Goal: Information Seeking & Learning: Find specific fact

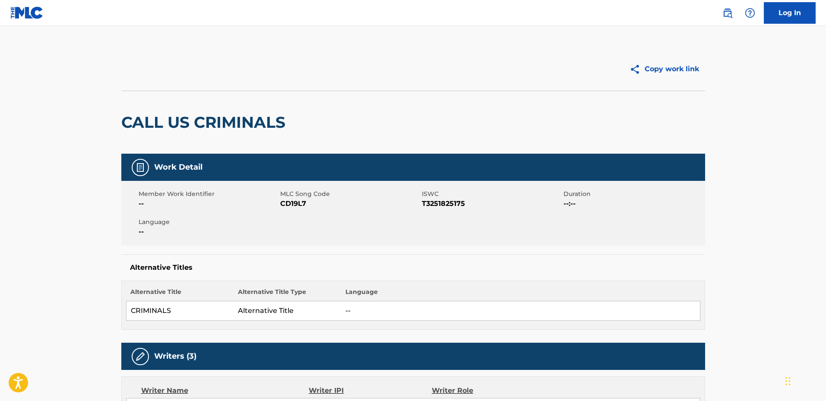
click at [730, 16] on img at bounding box center [727, 13] width 10 height 10
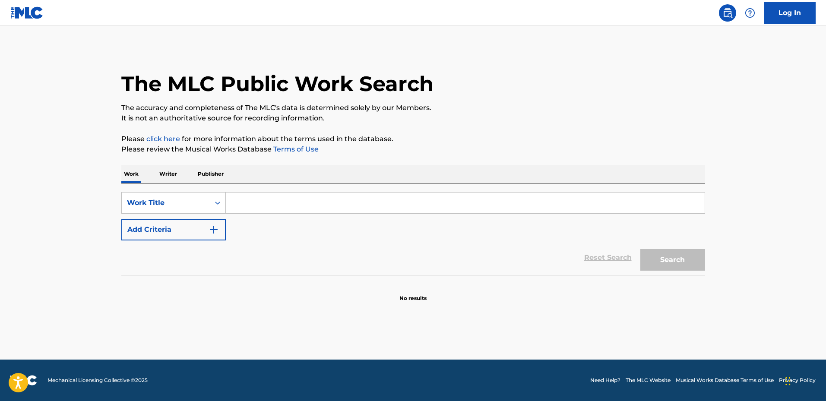
drag, startPoint x: 247, startPoint y: 195, endPoint x: 253, endPoint y: 197, distance: 5.9
click at [248, 195] on input "Search Form" at bounding box center [465, 202] width 479 height 21
paste input "UNHOLY WAR"
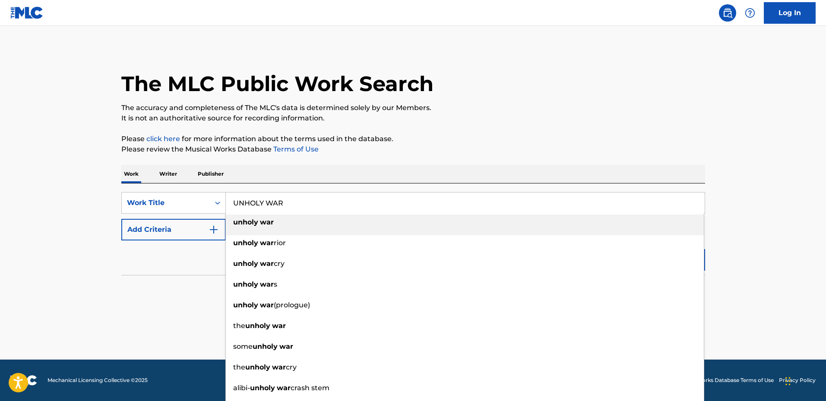
click at [297, 224] on div "unholy war" at bounding box center [465, 223] width 478 height 16
type input "unholy war"
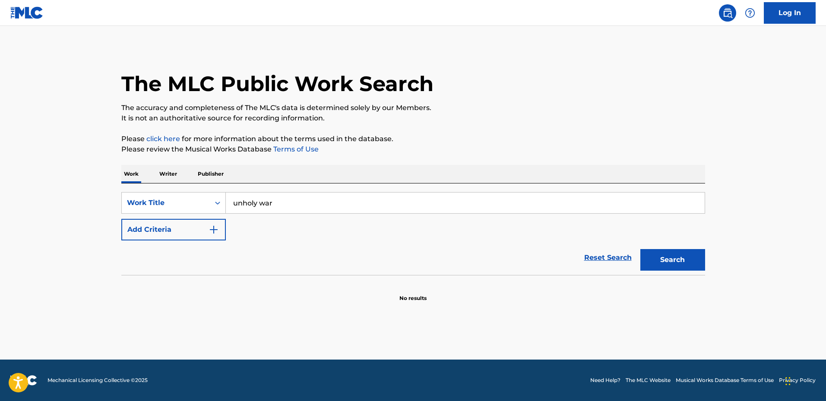
click at [681, 260] on button "Search" at bounding box center [672, 260] width 65 height 22
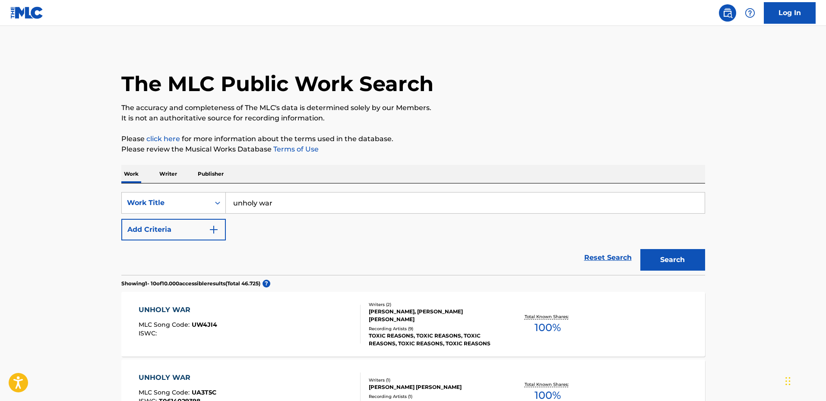
click at [218, 227] on img "Search Form" at bounding box center [213, 229] width 10 height 10
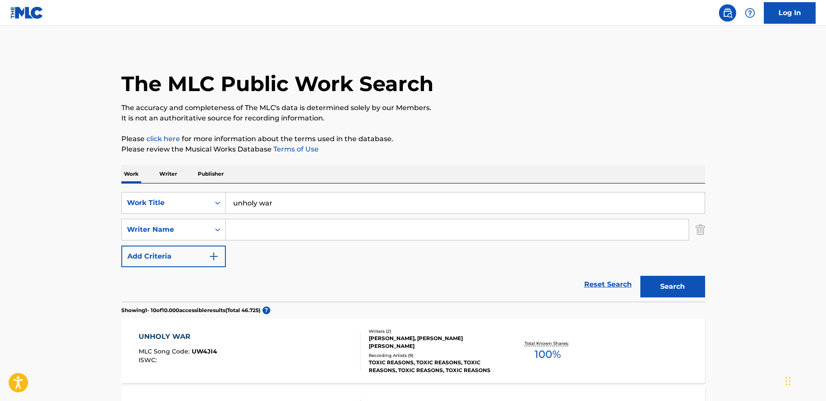
click at [255, 224] on input "Search Form" at bounding box center [457, 229] width 463 height 21
type input "[PERSON_NAME]"
click at [660, 290] on button "Search" at bounding box center [672, 287] width 65 height 22
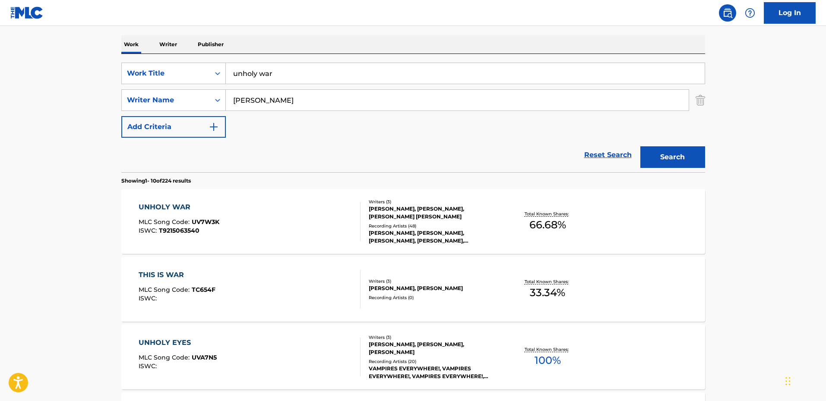
scroll to position [173, 0]
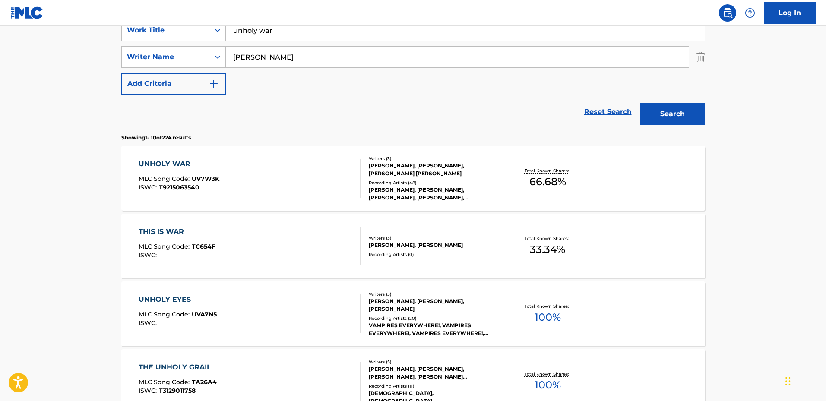
click at [549, 175] on span "66.68 %" at bounding box center [547, 182] width 37 height 16
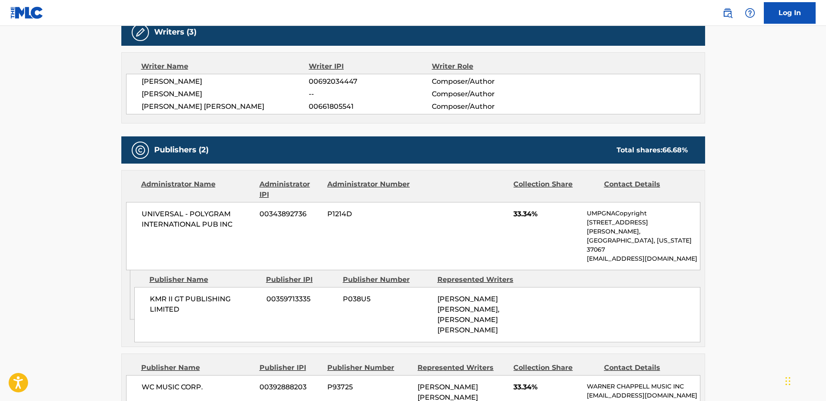
scroll to position [302, 0]
